Goal: Check status: Check status

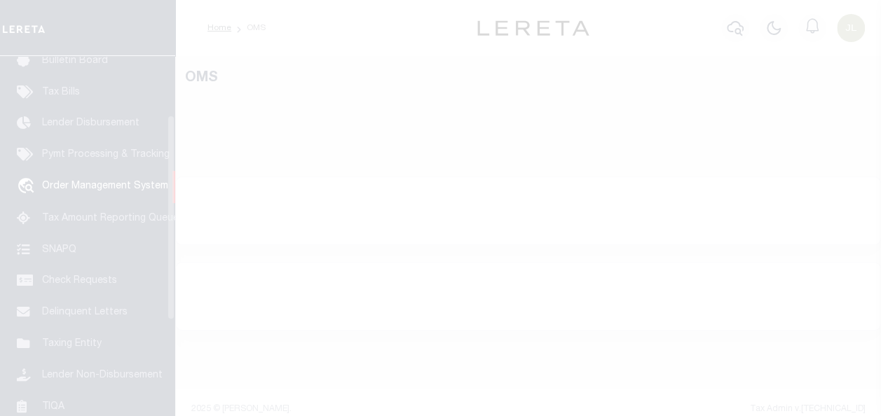
scroll to position [104, 0]
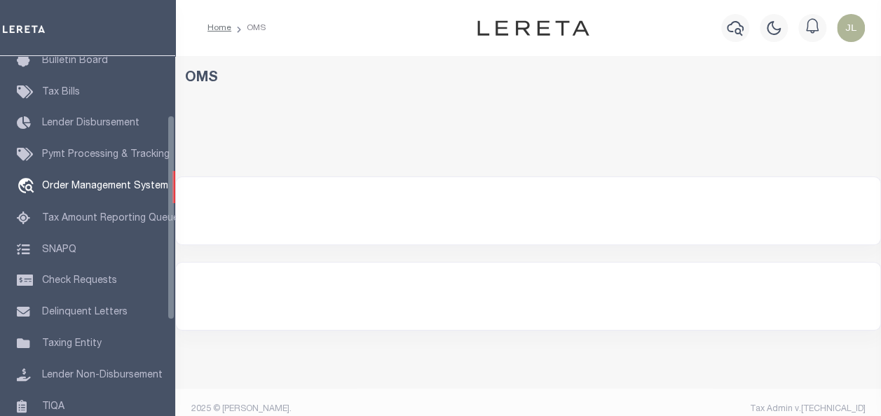
select select "200"
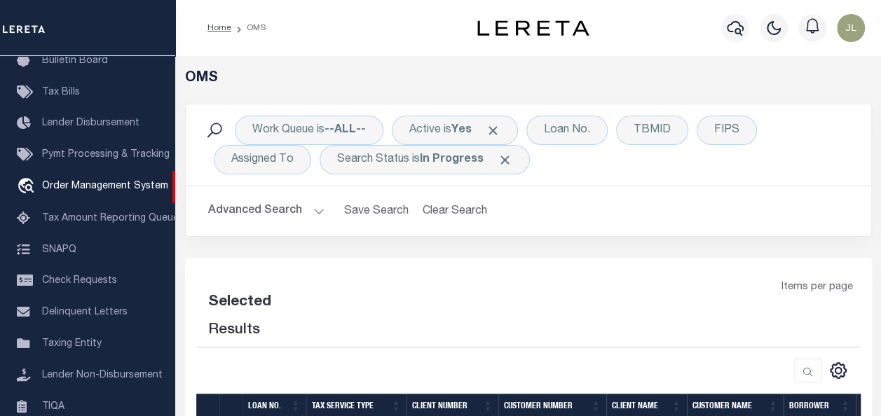
select select "200"
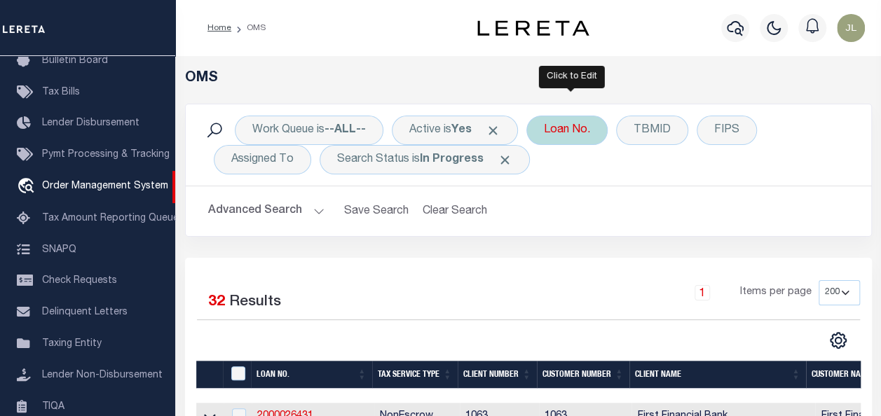
click at [547, 131] on div "Loan No." at bounding box center [566, 130] width 81 height 29
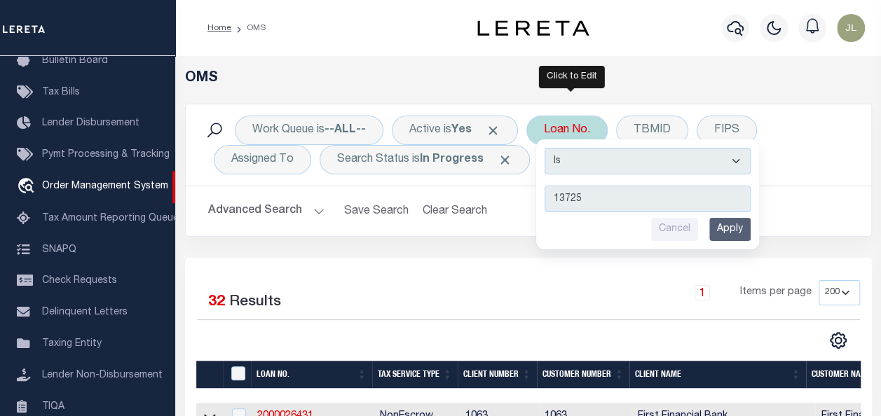
type input "13725"
click at [726, 228] on input "Apply" at bounding box center [729, 229] width 41 height 23
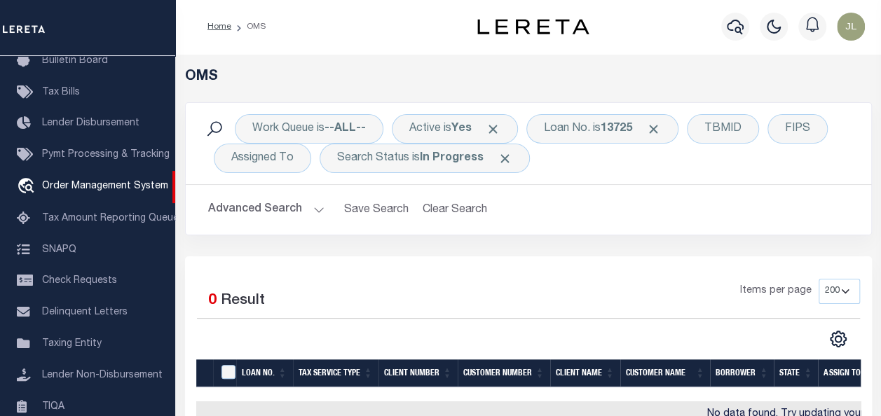
scroll to position [0, 0]
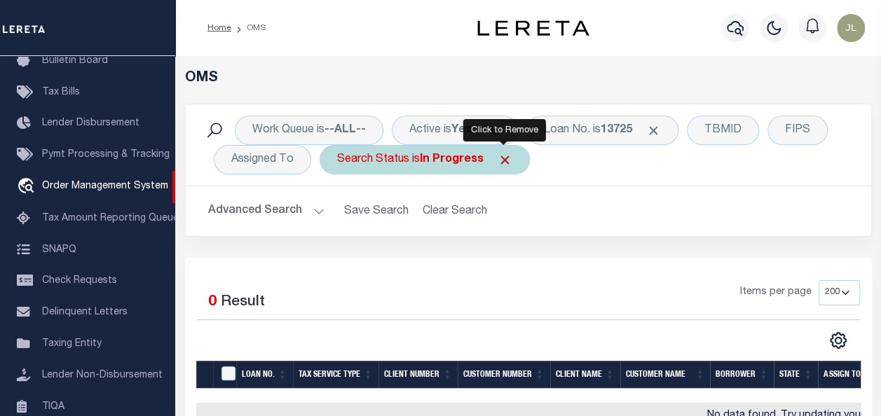
click at [504, 157] on span "Click to Remove" at bounding box center [504, 160] width 15 height 15
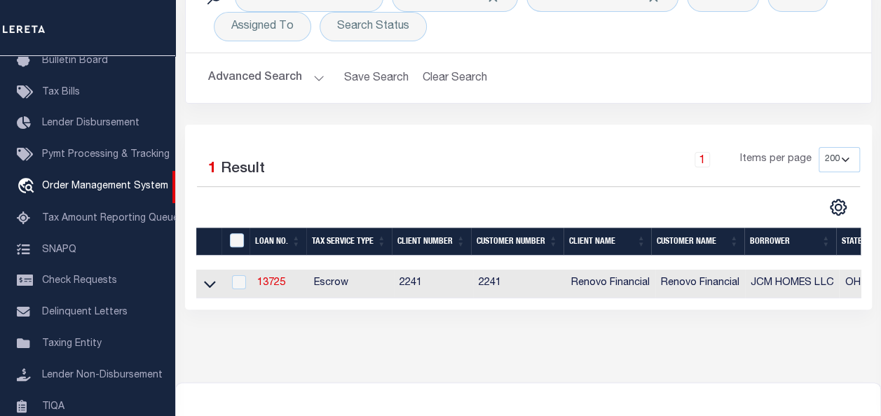
scroll to position [210, 0]
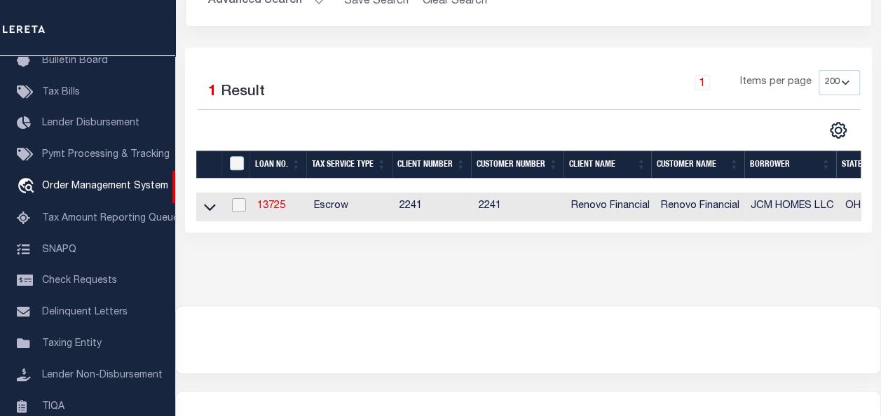
click at [238, 203] on input "checkbox" at bounding box center [239, 205] width 14 height 14
checkbox input "true"
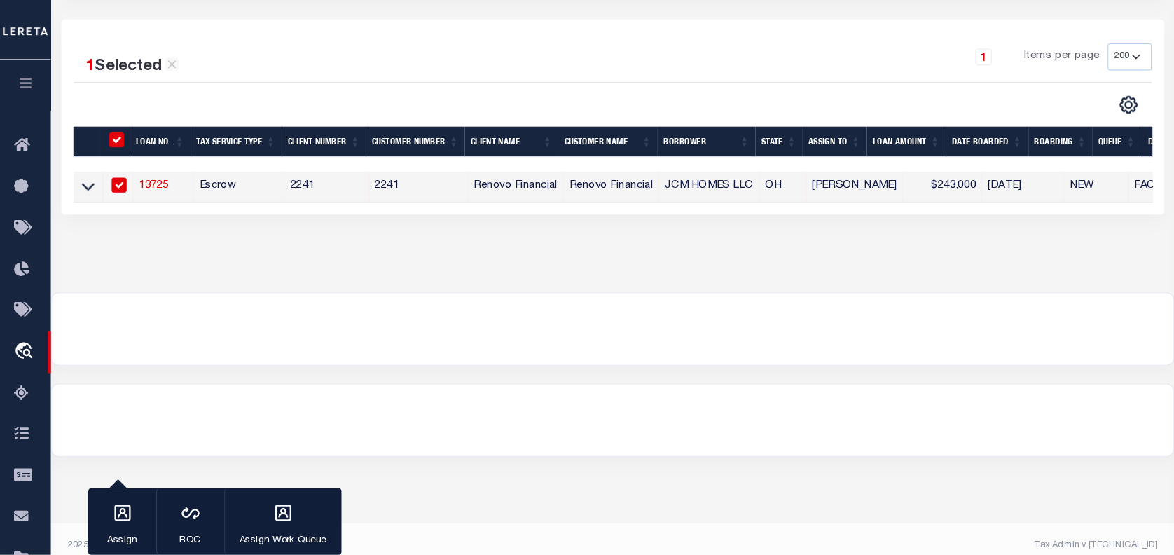
scroll to position [188, 0]
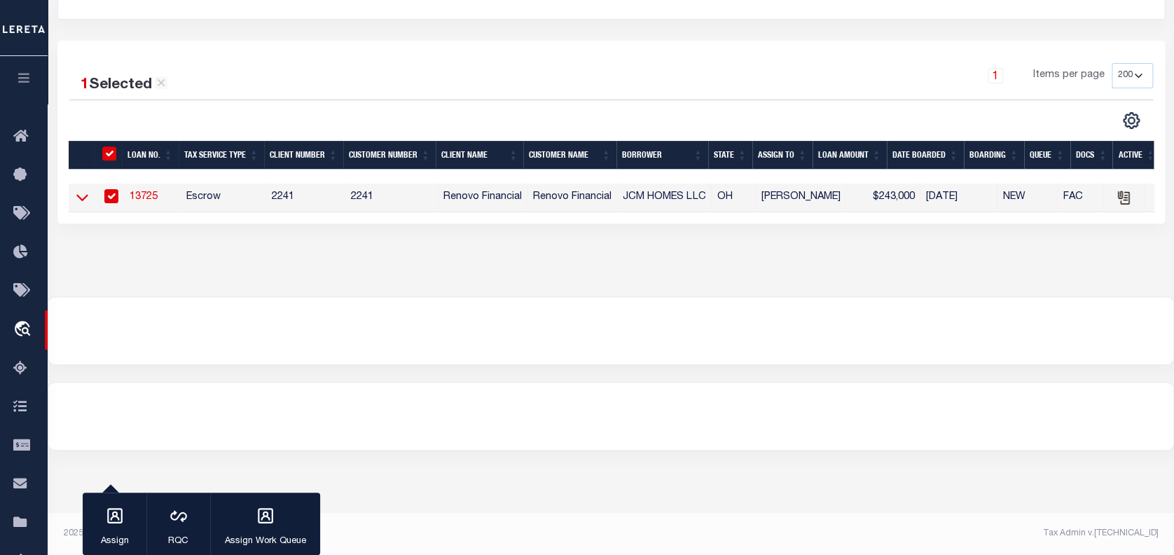
click at [83, 198] on icon at bounding box center [82, 197] width 12 height 15
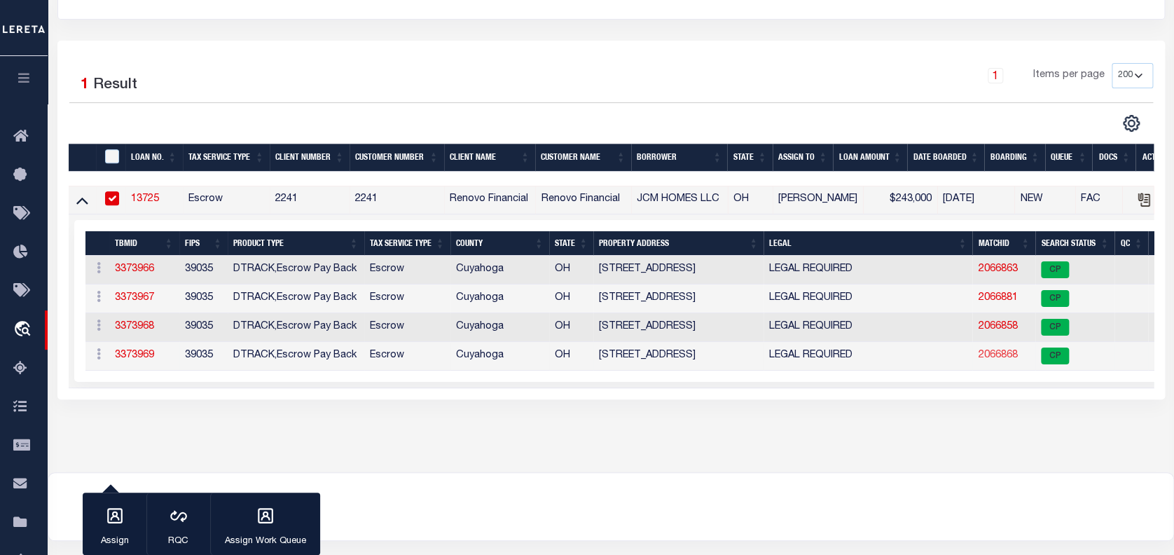
click at [880, 356] on link "2066868" at bounding box center [997, 355] width 39 height 10
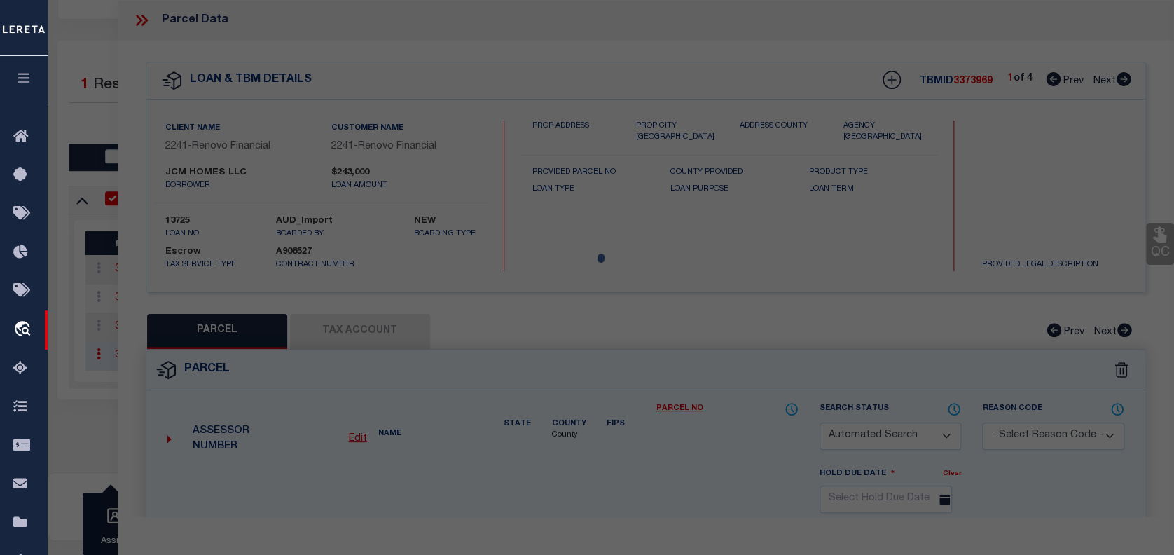
checkbox input "false"
select select "CP"
type input "JCM HOMES LLC"
select select "AGW"
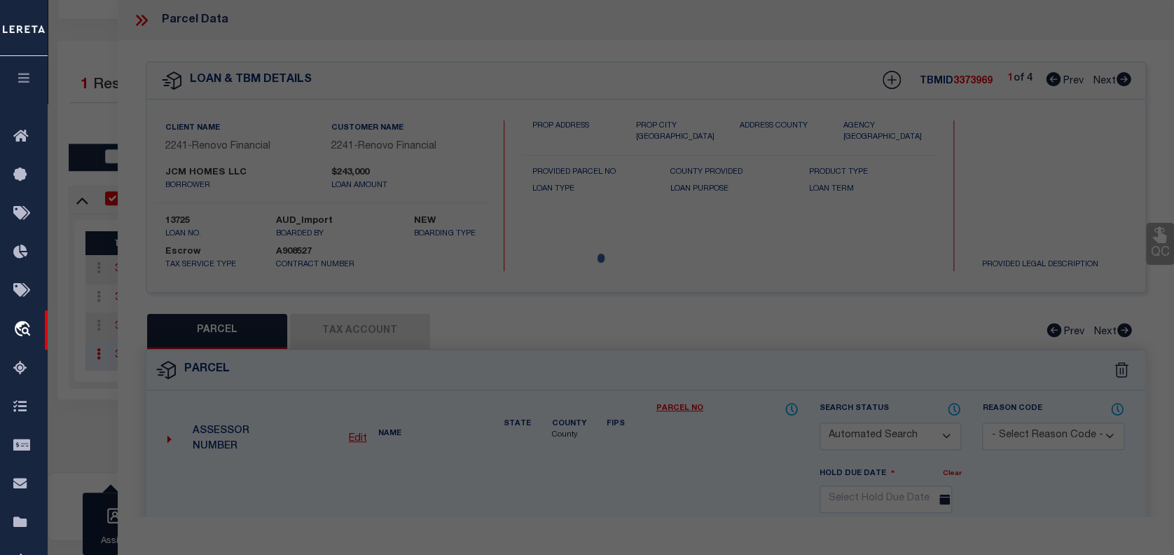
select select
type input "5321 BEECHWOOD AVE"
checkbox input "false"
type input "MAPLE HEIGHTS, OH 44137"
type textarea "14 MAPLEHTS 0988 ALL"
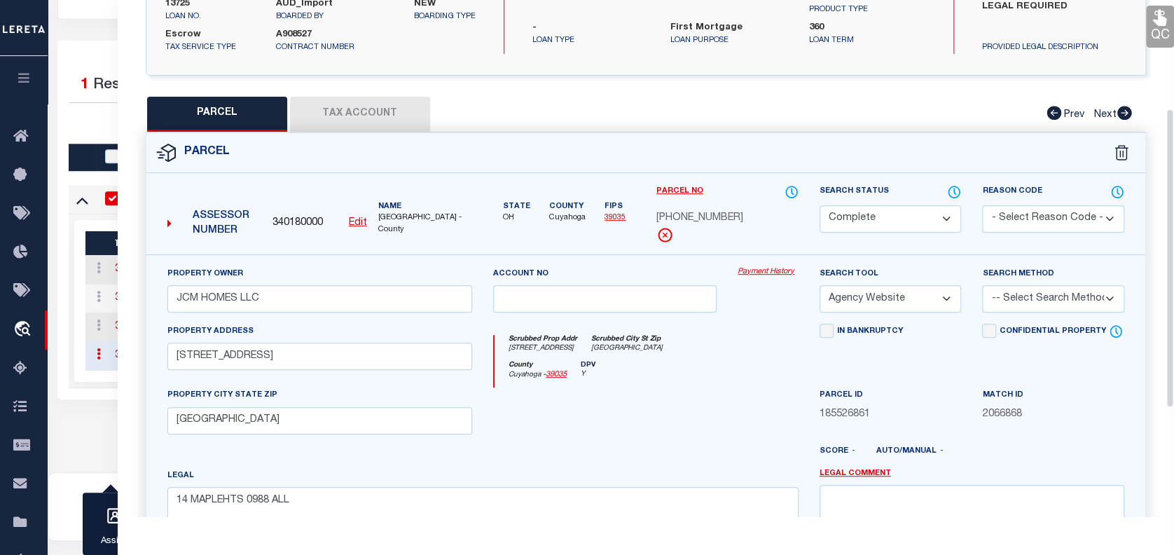
scroll to position [187, 0]
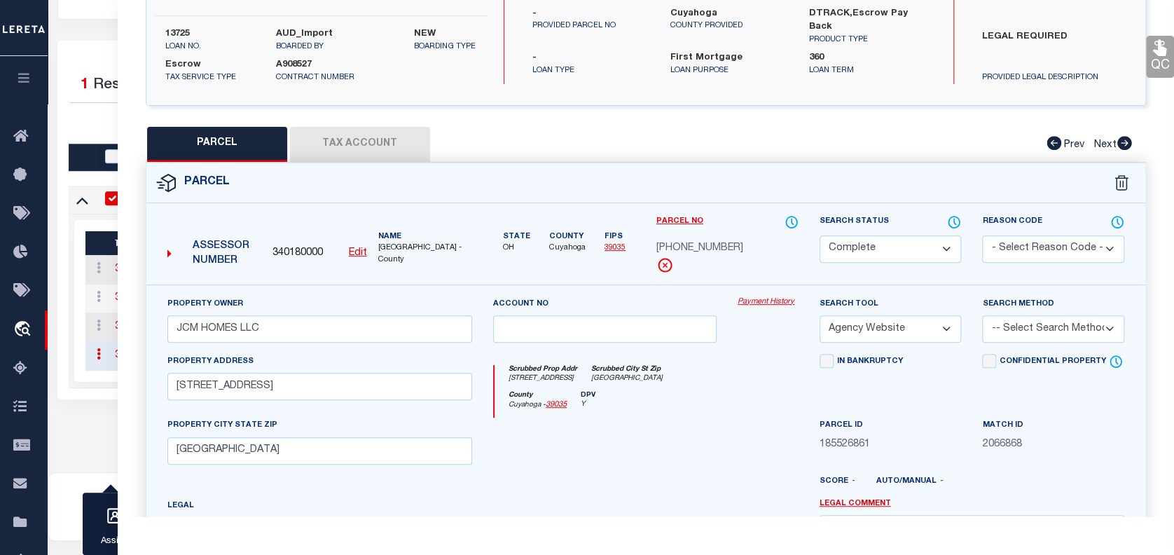
click at [758, 298] on link "Payment History" at bounding box center [768, 302] width 60 height 12
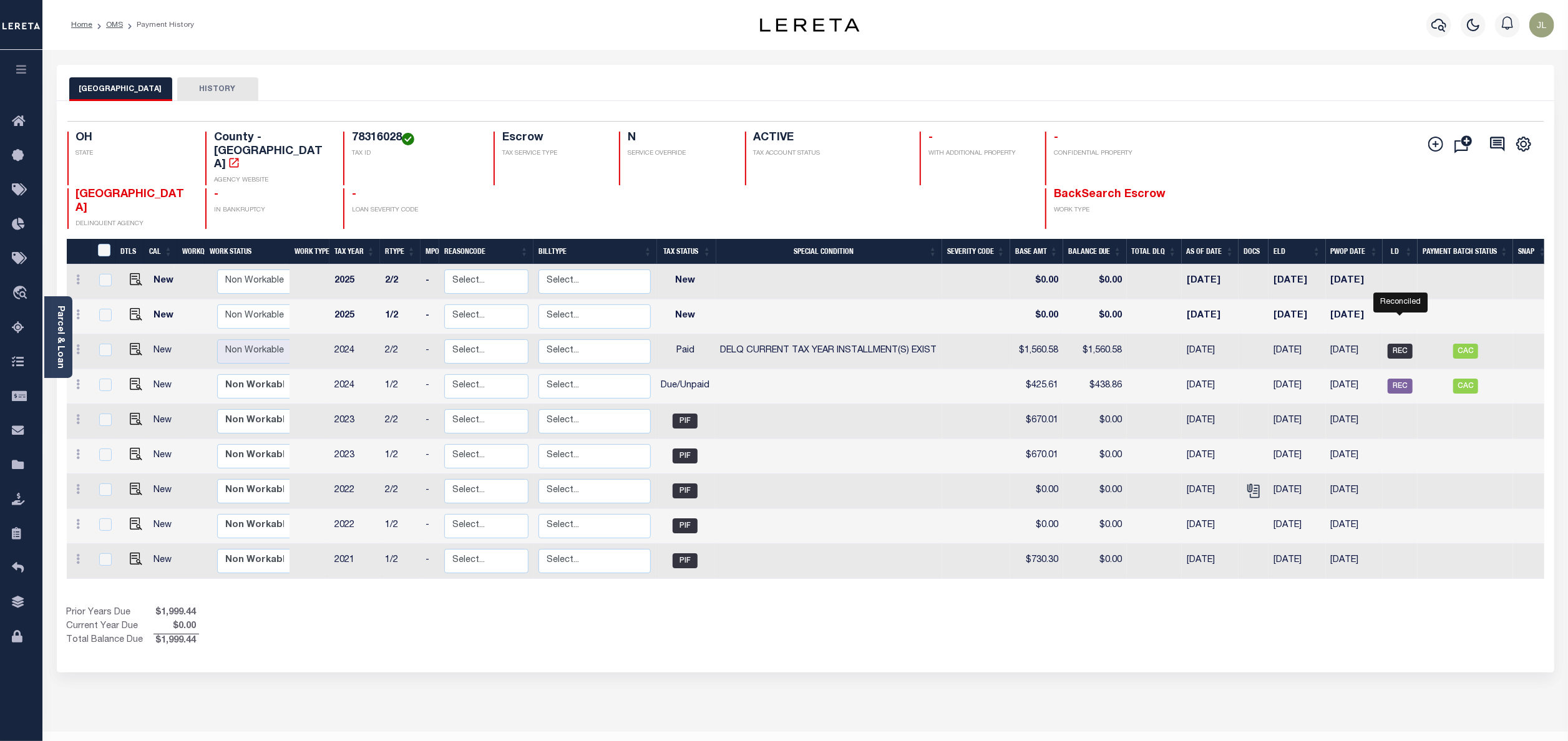
click at [1045, 344] on span "REC" at bounding box center [1400, 351] width 25 height 15
checkbox input "true"
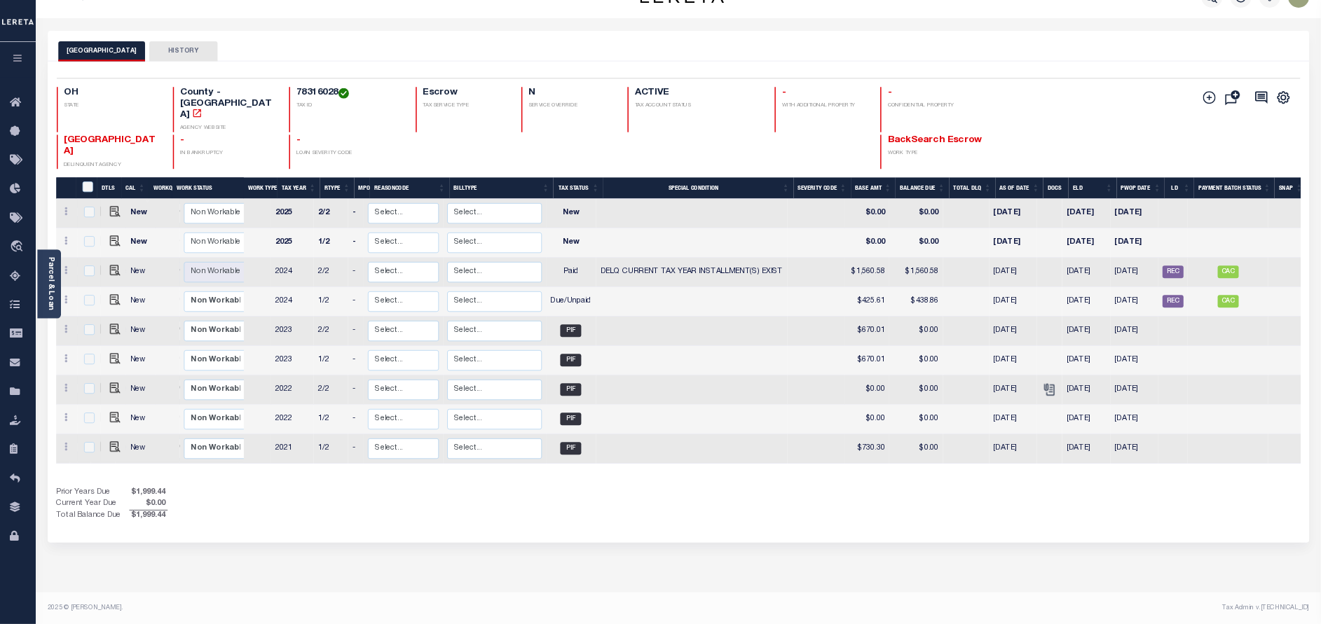
scroll to position [0, 8]
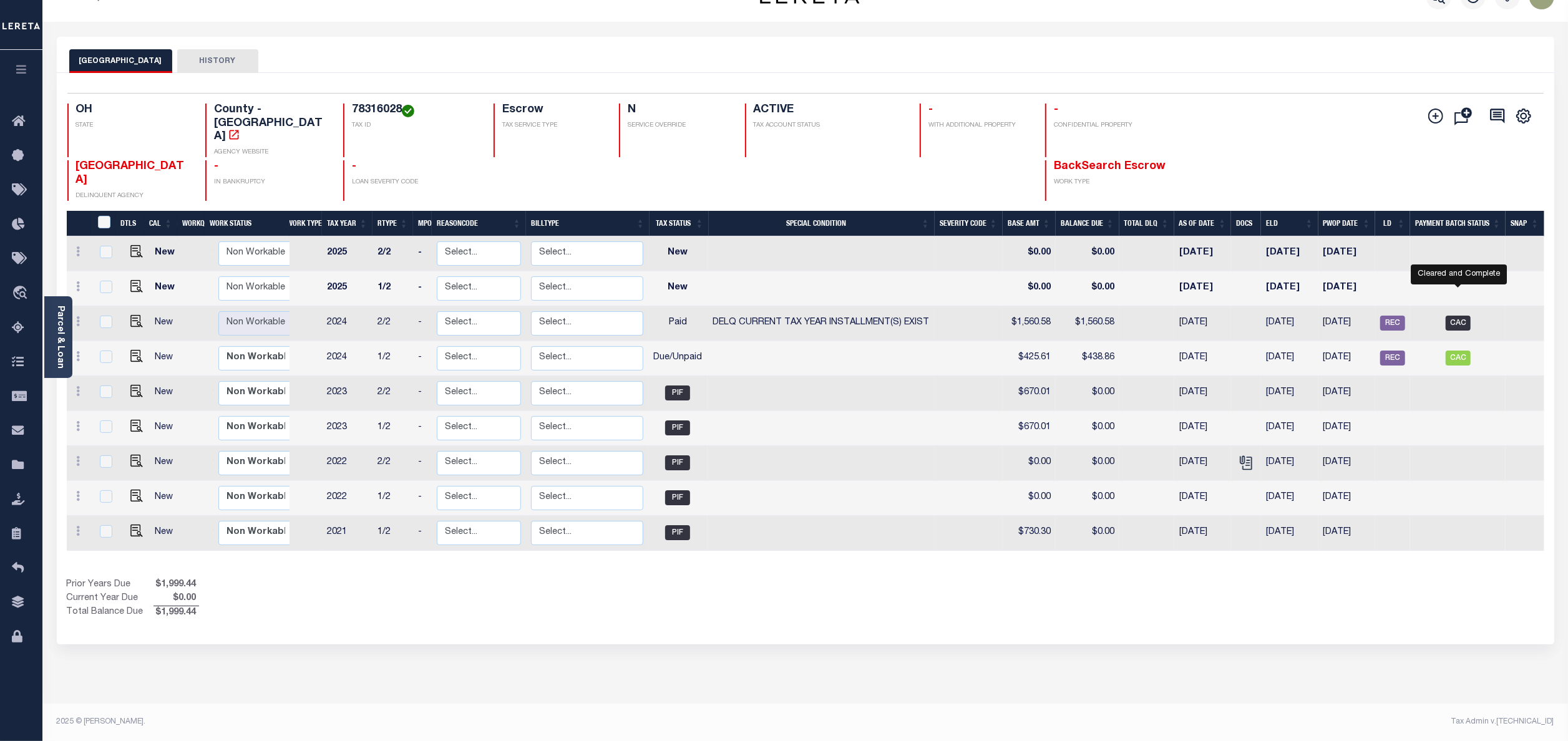
click at [1175, 316] on span "CAC" at bounding box center [1458, 323] width 25 height 15
checkbox input "true"
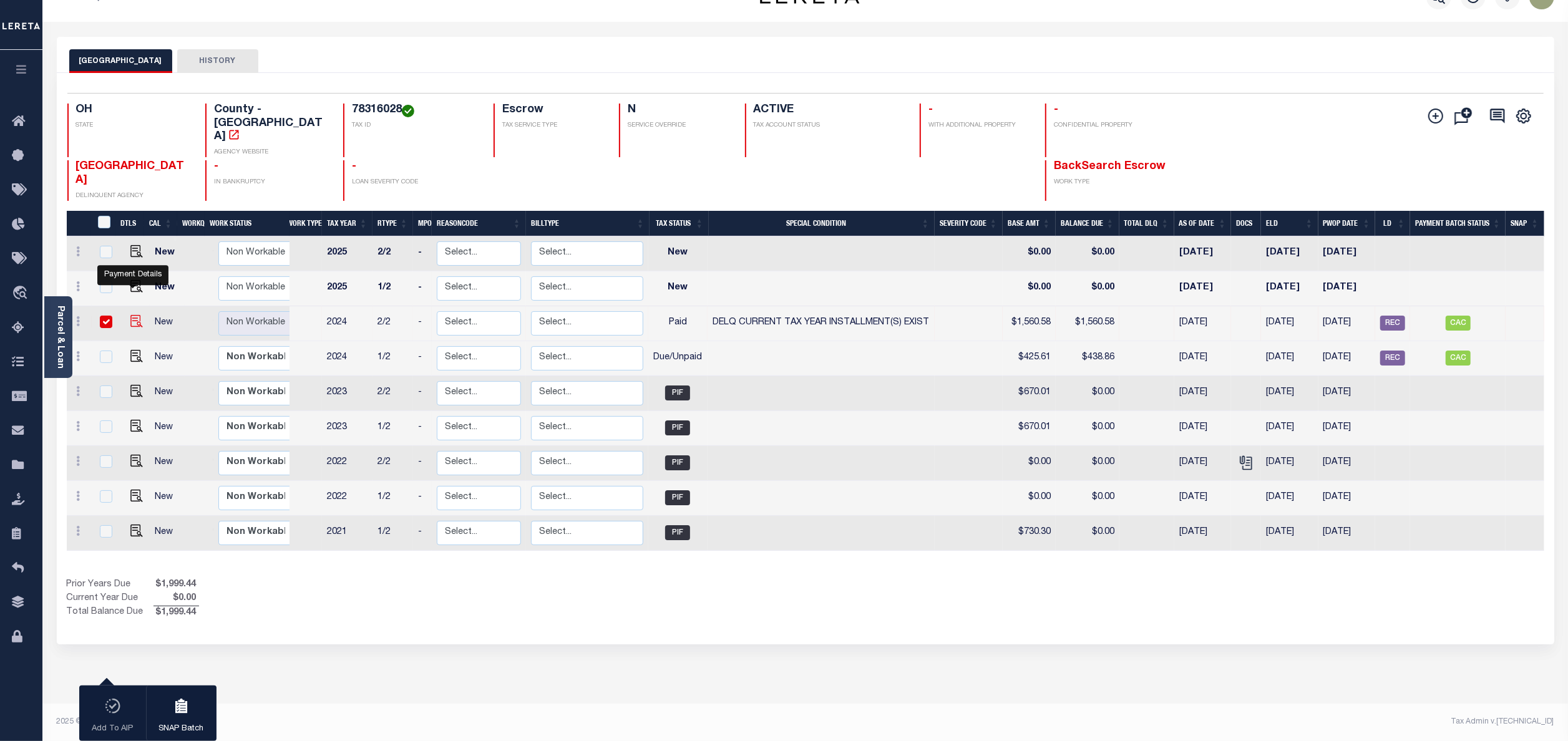
click at [133, 315] on img "" at bounding box center [136, 322] width 12 height 12
checkbox input "false"
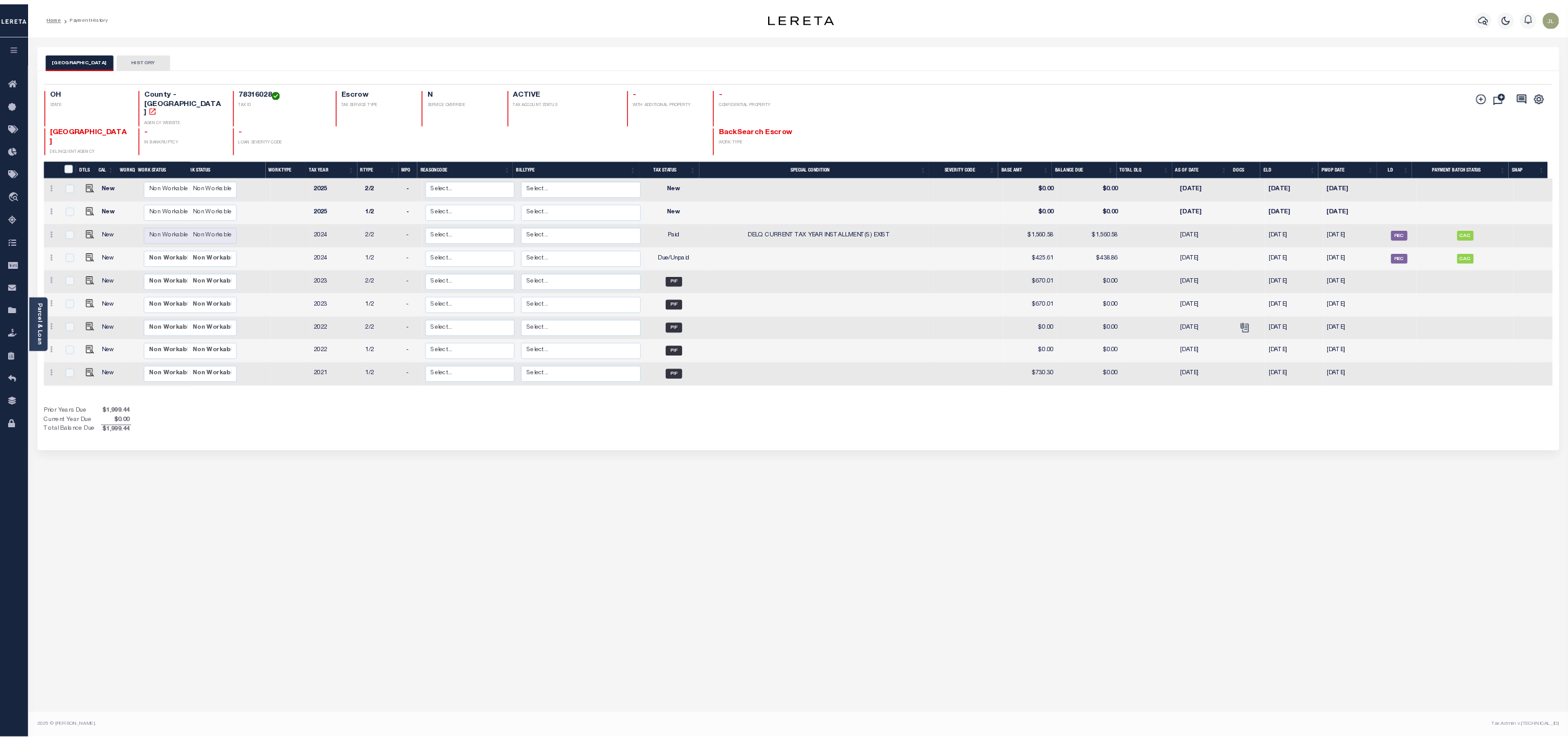
scroll to position [0, 0]
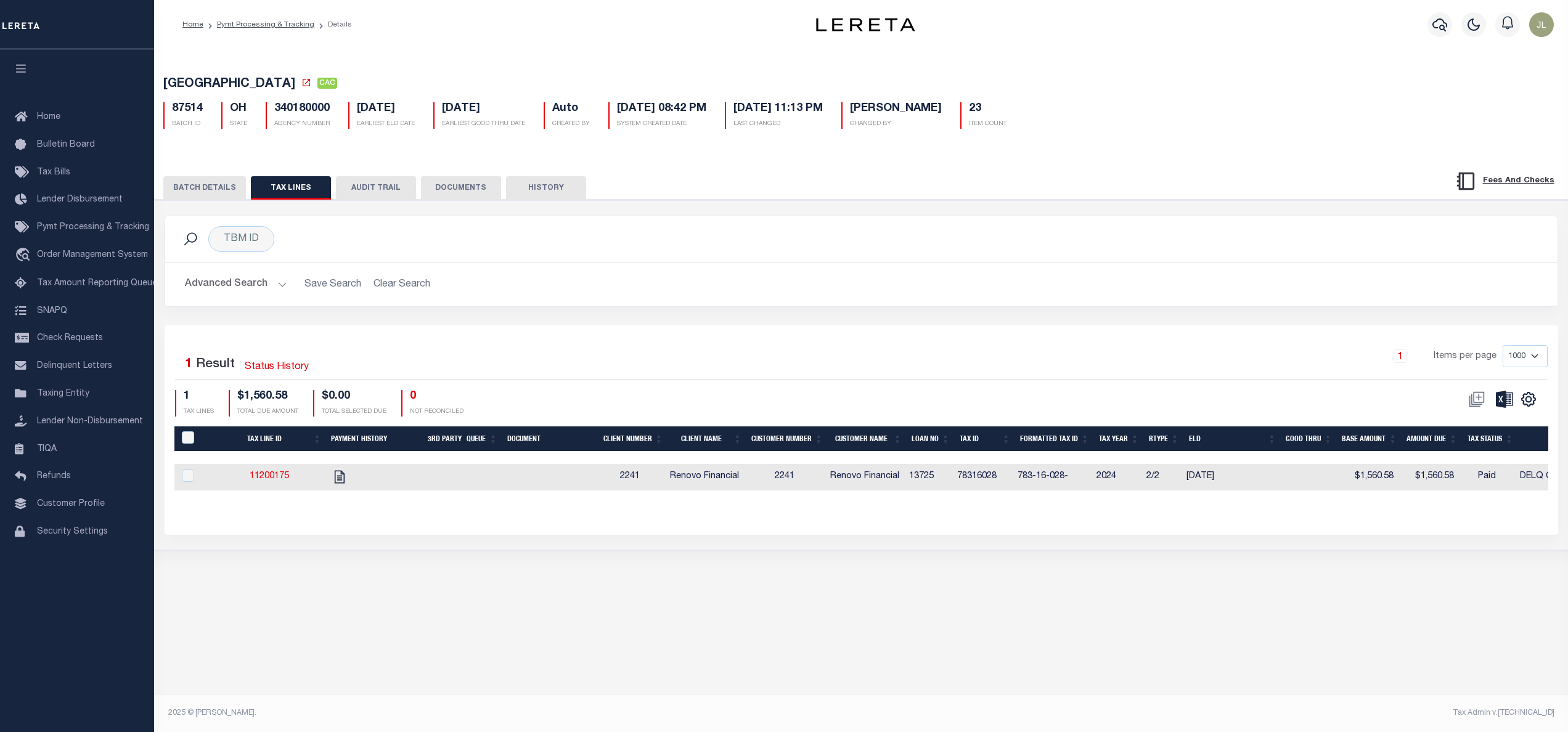
click at [201, 187] on button "BATCH DETAILS" at bounding box center [205, 187] width 83 height 24
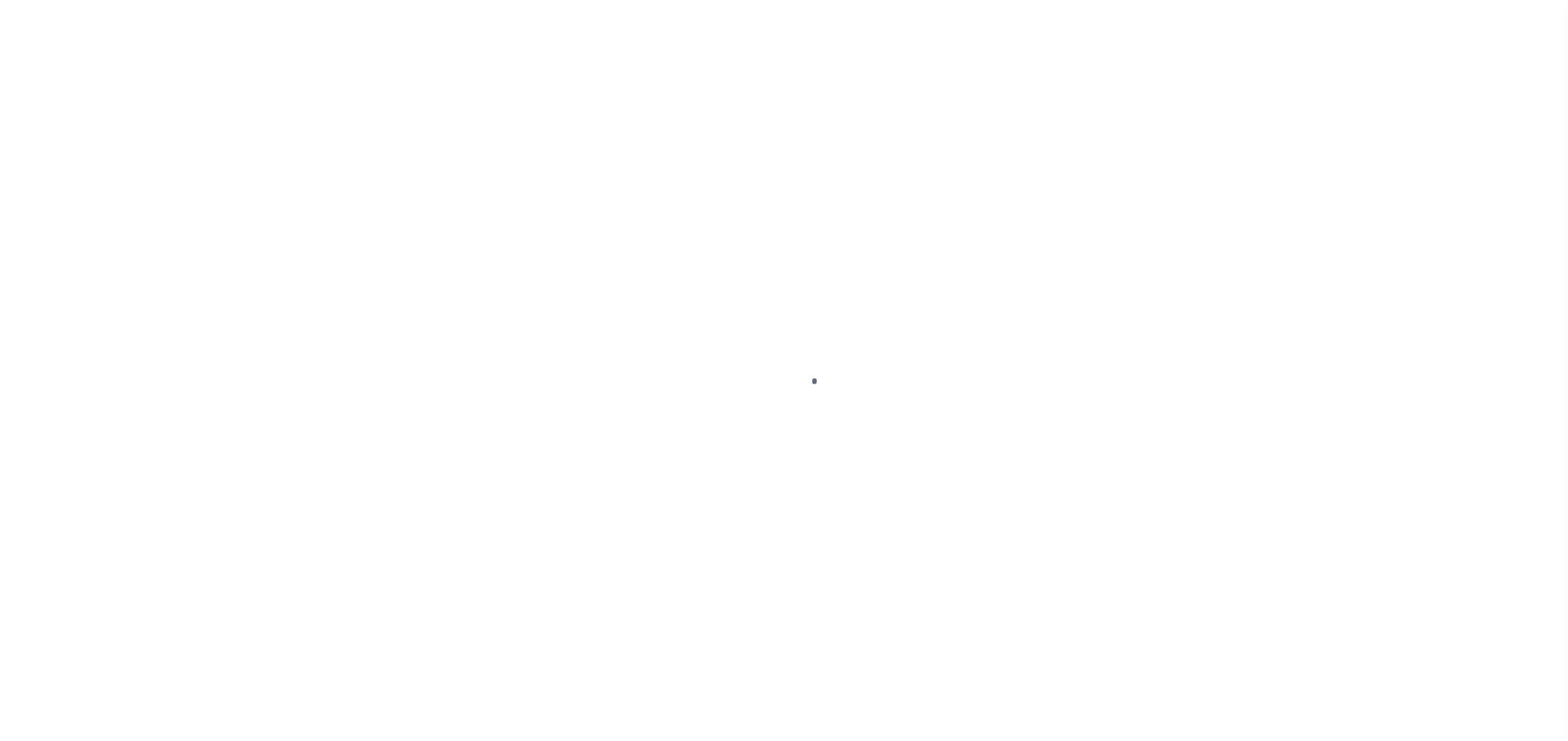
select select "PYD"
select select "17"
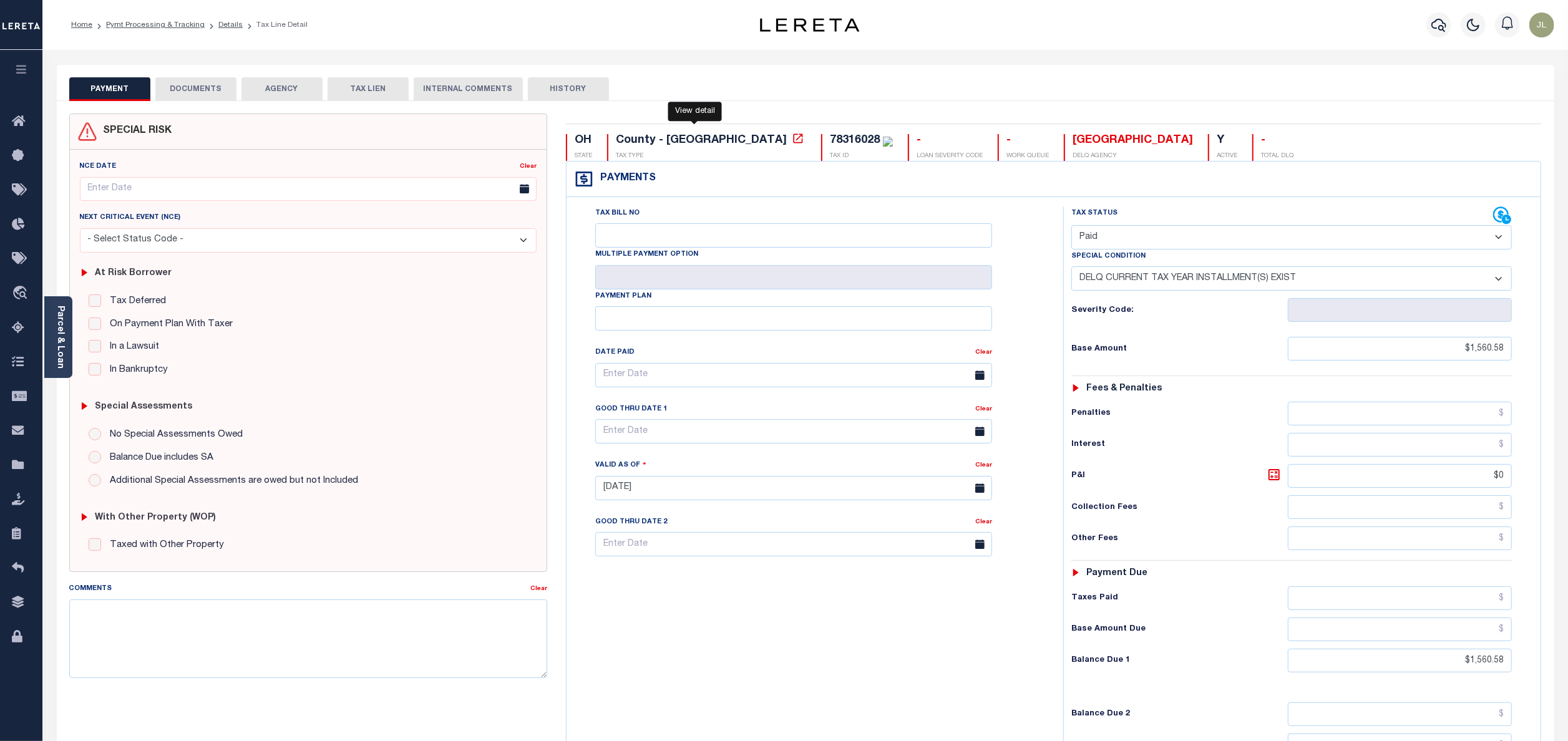
click at [792, 138] on icon at bounding box center [798, 139] width 12 height 12
